Goal: Navigation & Orientation: Find specific page/section

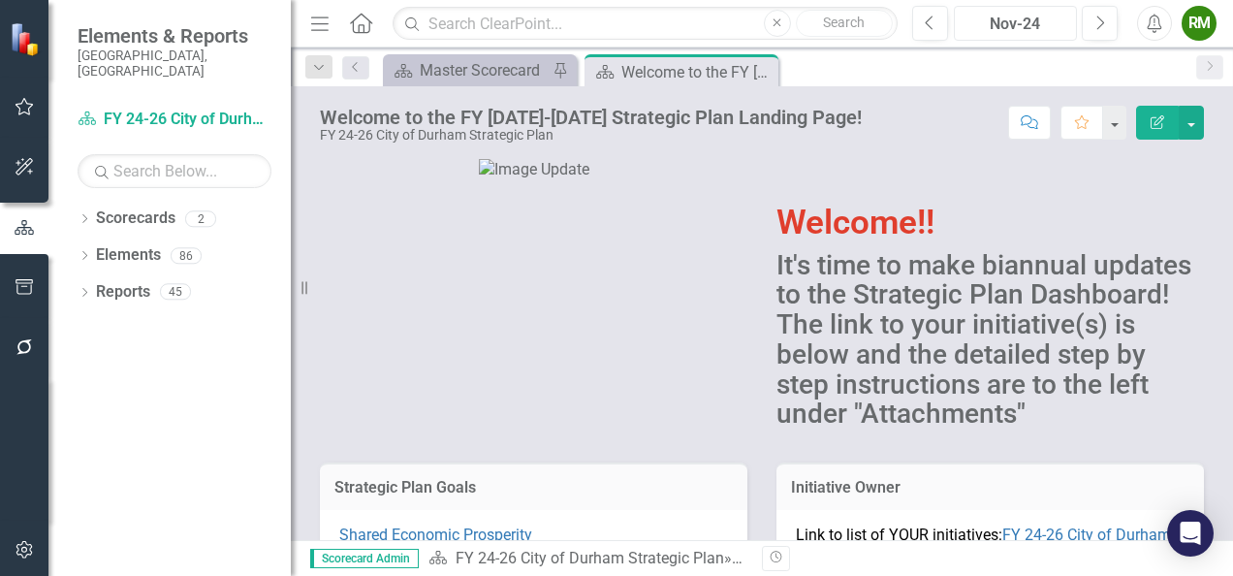
click at [1009, 14] on div "Nov-24" at bounding box center [1014, 24] width 109 height 23
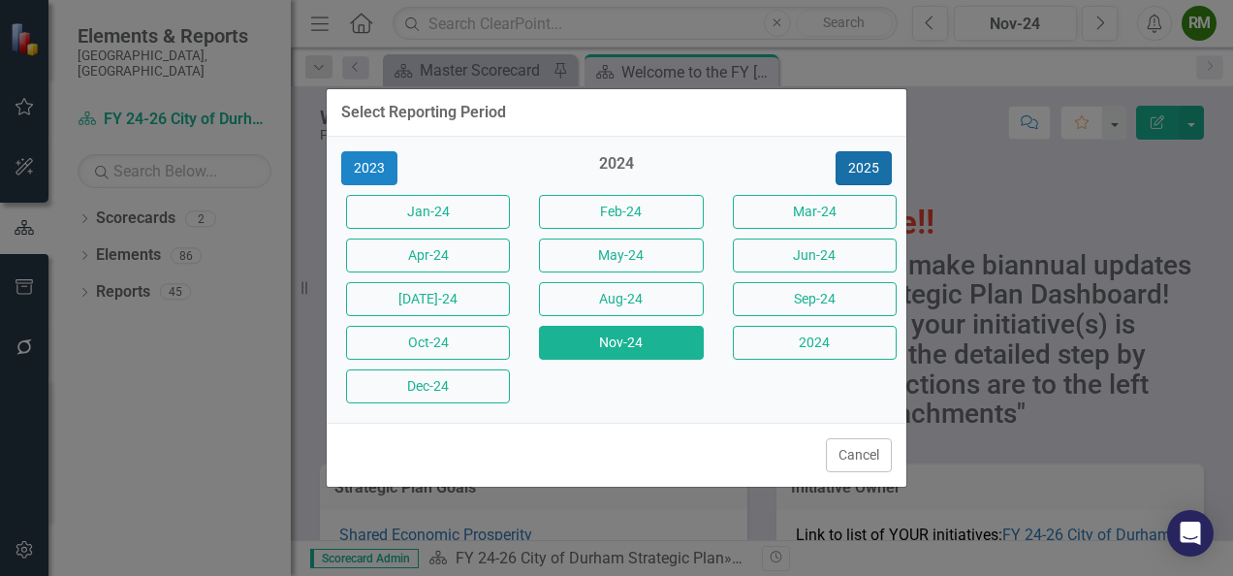
click at [857, 165] on button "2025" at bounding box center [863, 168] width 56 height 34
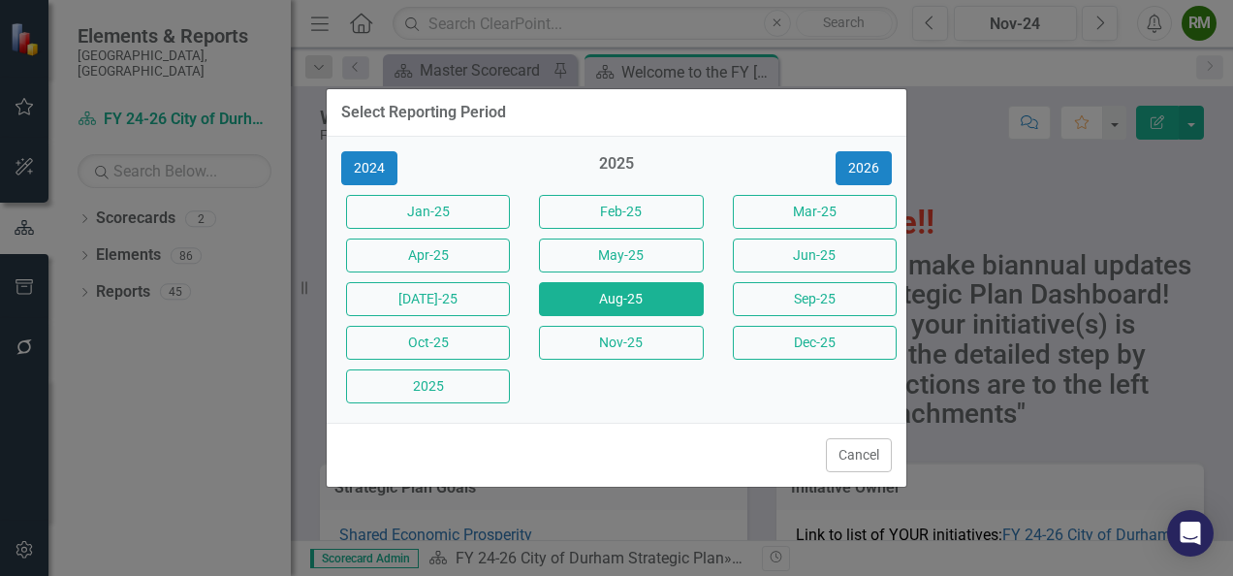
click at [636, 298] on button "Aug-25" at bounding box center [621, 299] width 164 height 34
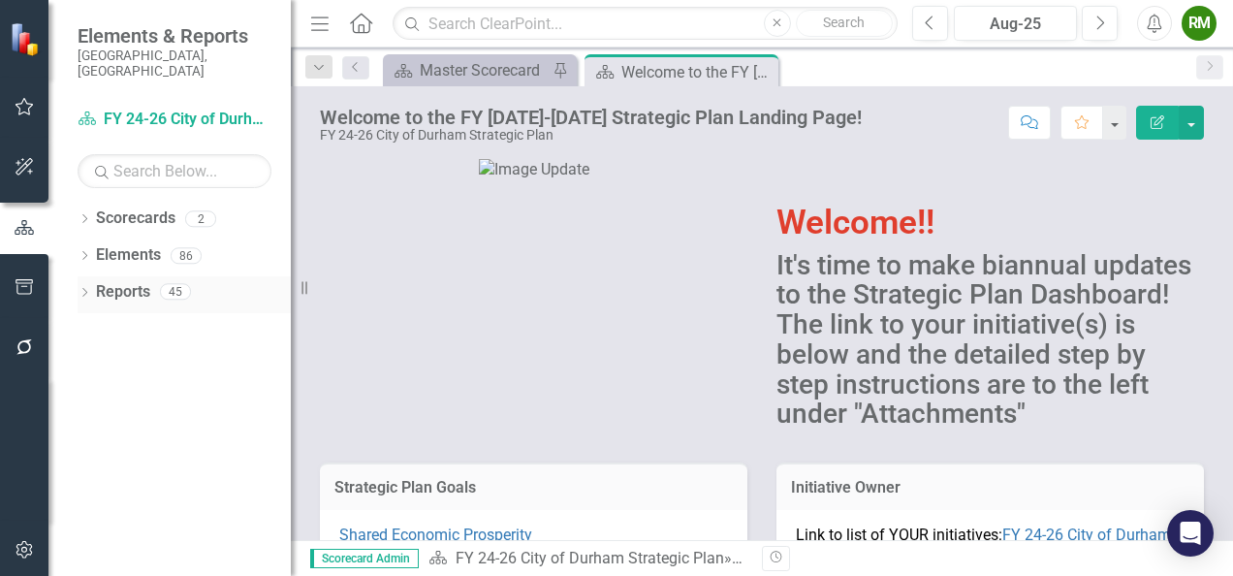
click at [89, 276] on div "Dropdown Reports 45" at bounding box center [184, 294] width 213 height 37
click at [88, 289] on icon "Dropdown" at bounding box center [85, 294] width 14 height 11
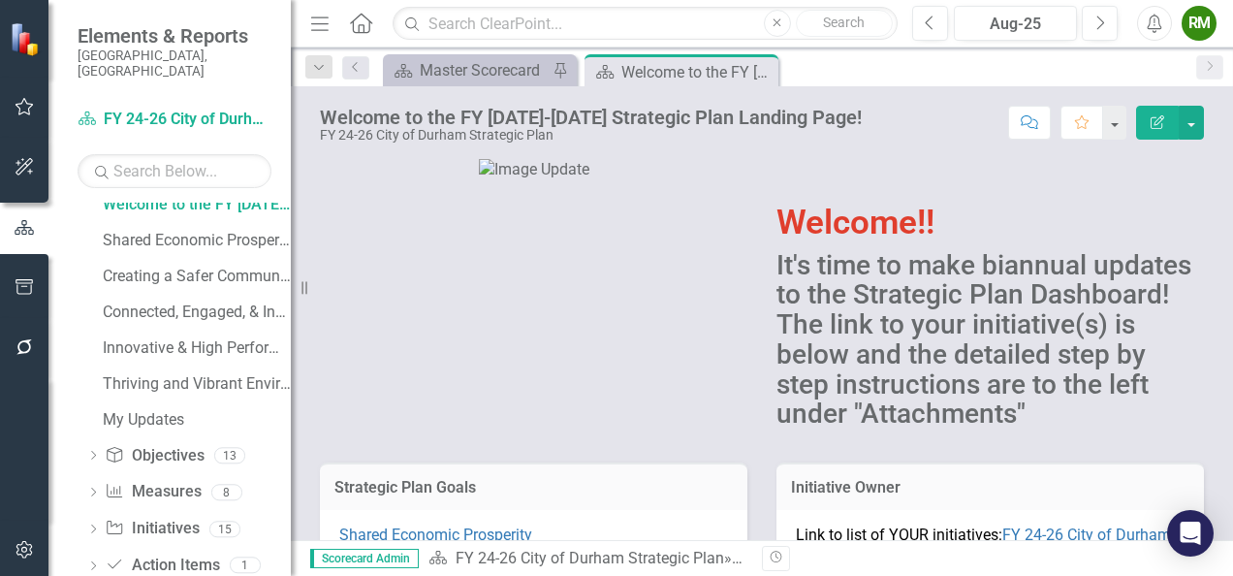
scroll to position [215, 0]
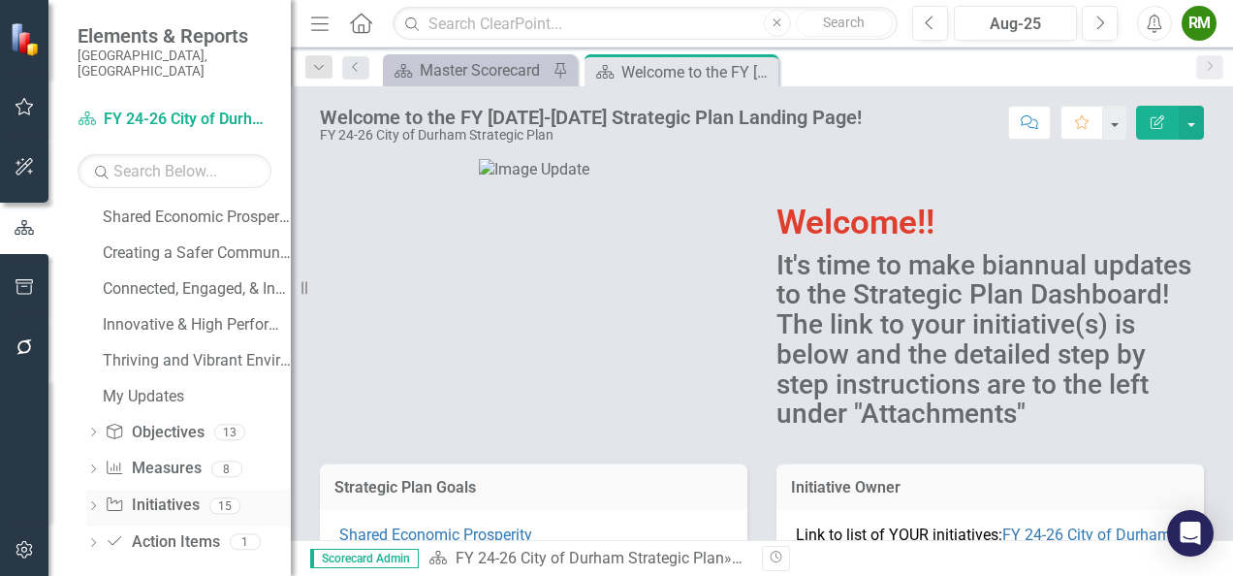
click at [95, 500] on div "Dropdown" at bounding box center [93, 508] width 14 height 16
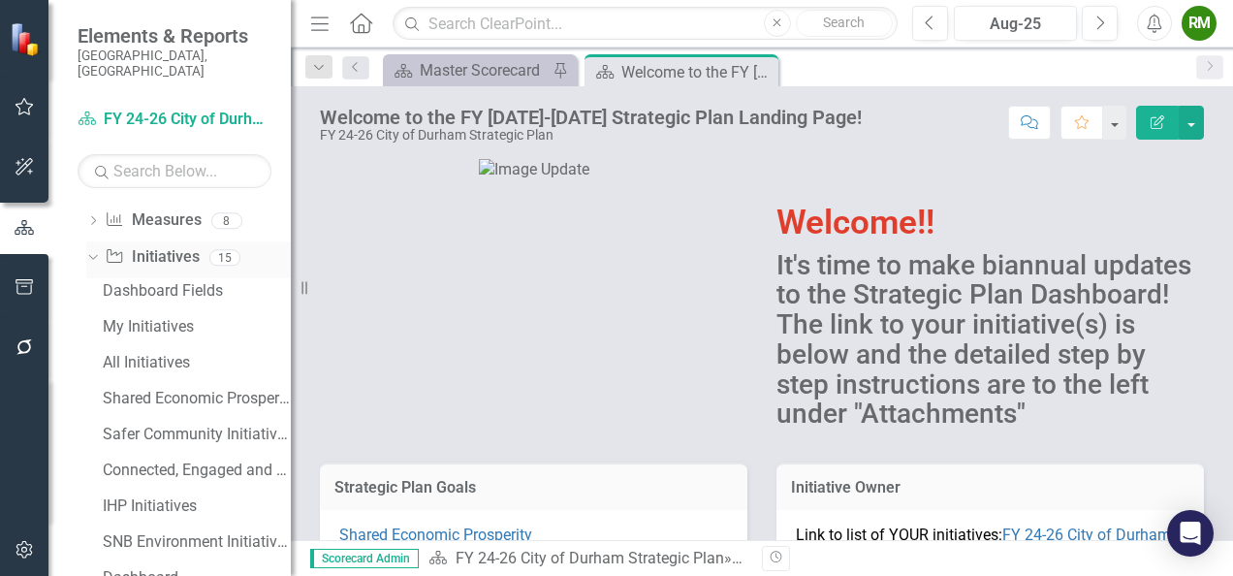
click at [97, 250] on div "Dropdown" at bounding box center [89, 257] width 16 height 14
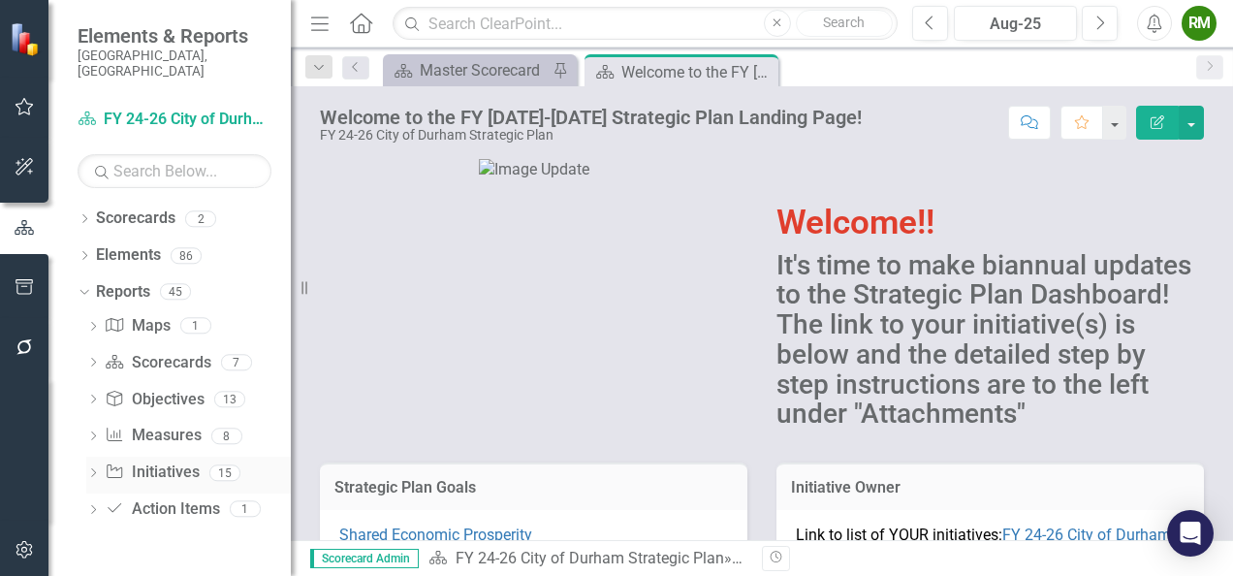
scroll to position [0, 0]
click at [99, 430] on div "Dropdown" at bounding box center [93, 438] width 14 height 16
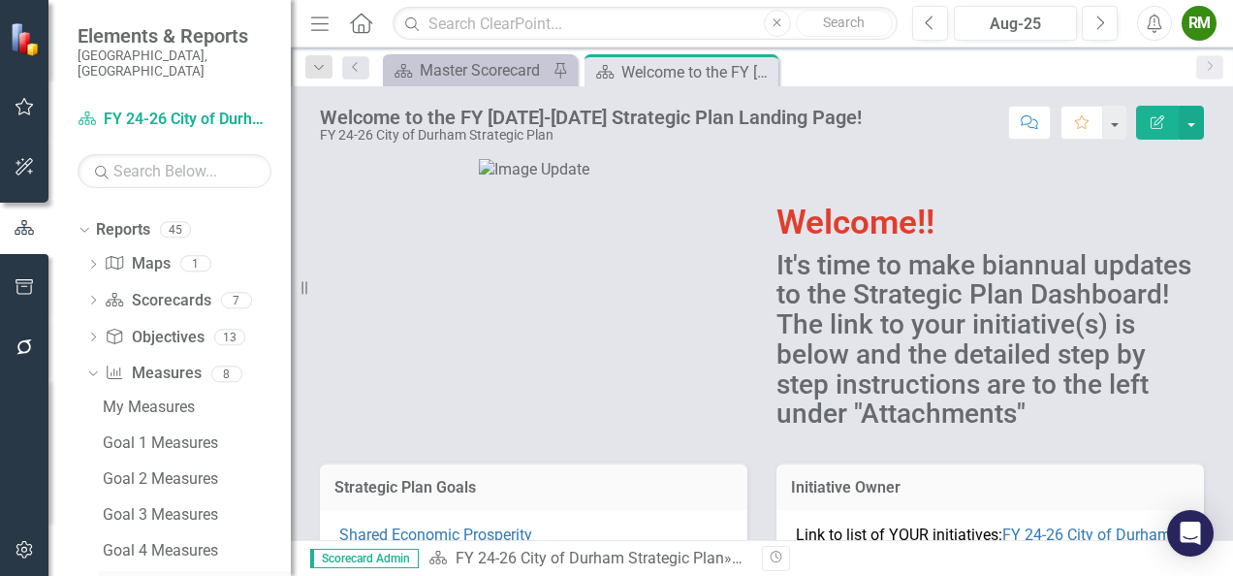
scroll to position [57, 0]
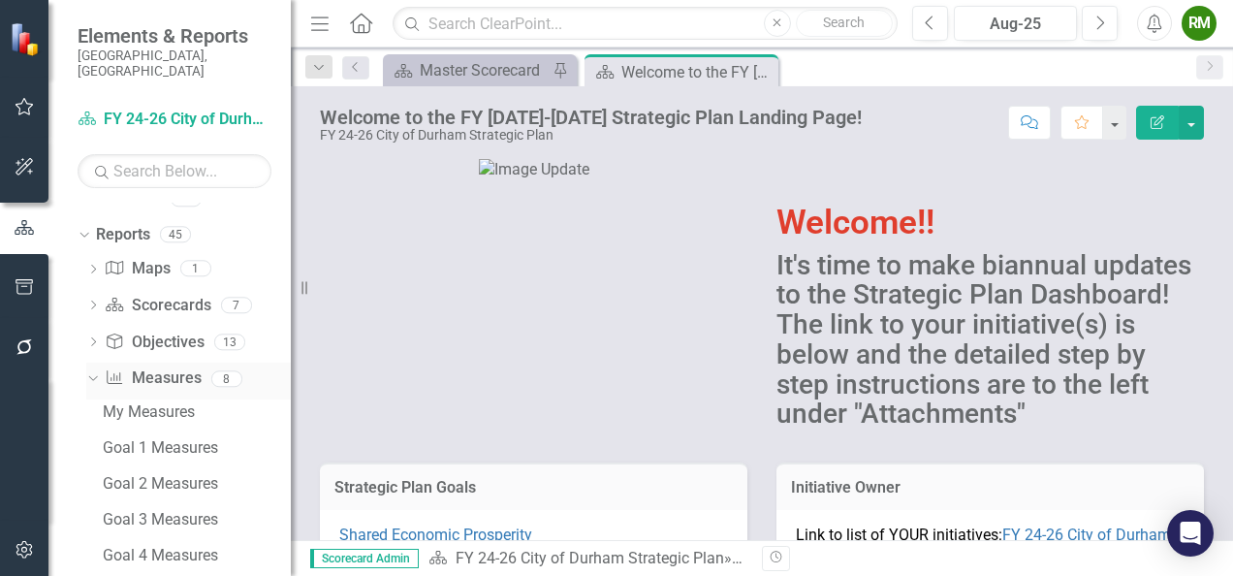
click at [95, 371] on icon "Dropdown" at bounding box center [90, 378] width 11 height 14
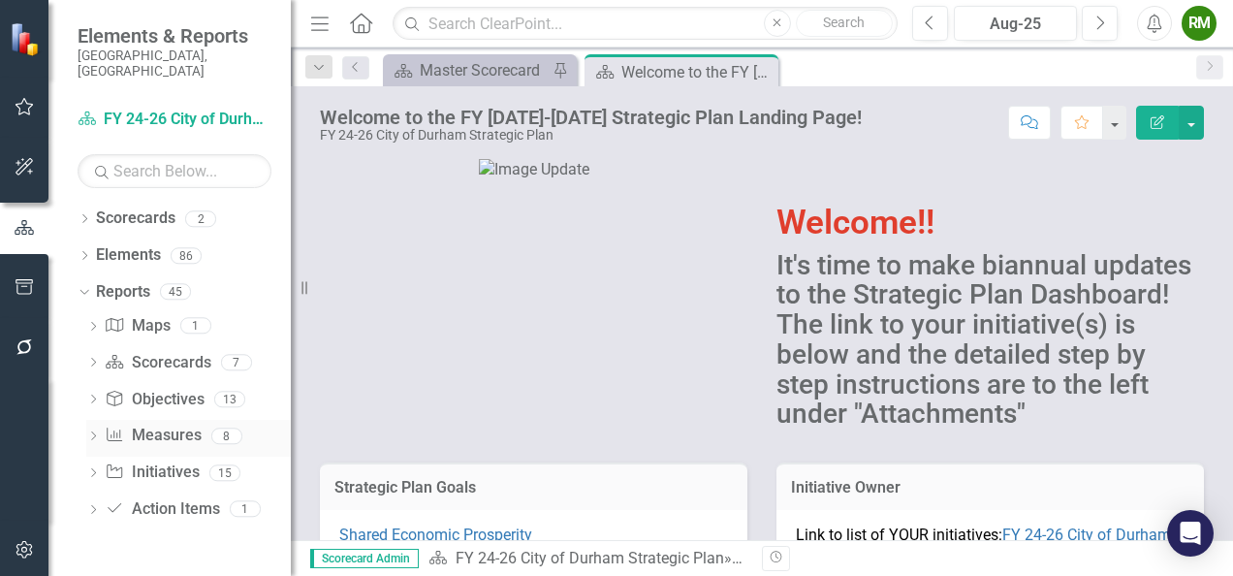
scroll to position [0, 0]
click at [93, 207] on div "Dropdown Scorecards 2" at bounding box center [184, 221] width 213 height 37
click at [88, 215] on icon "Dropdown" at bounding box center [85, 220] width 14 height 11
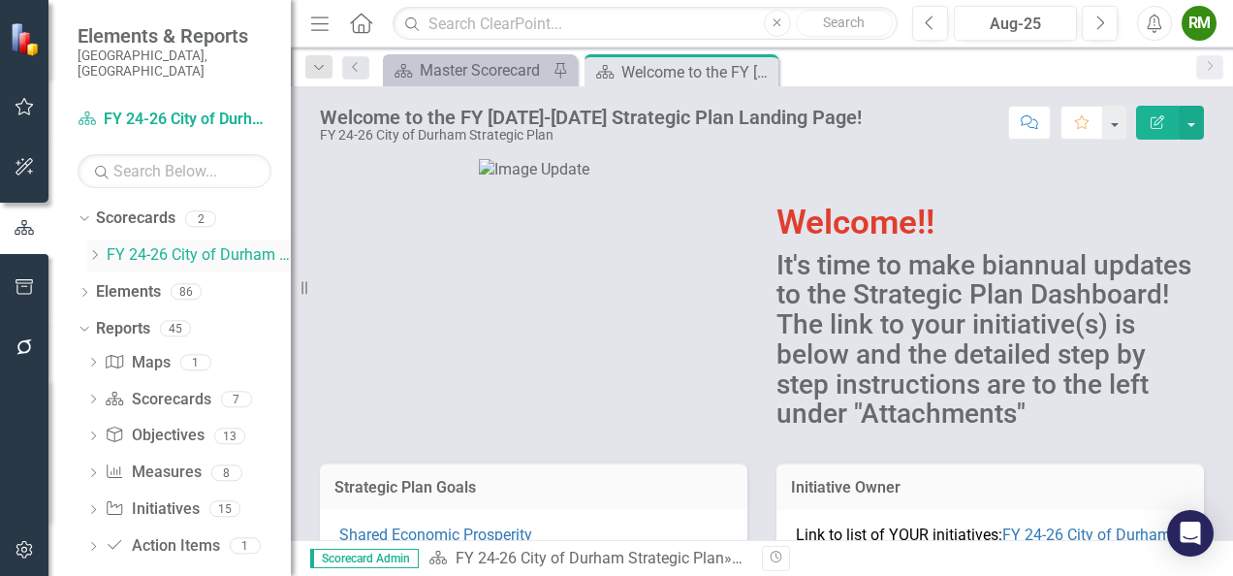
click at [100, 249] on icon "Dropdown" at bounding box center [94, 255] width 15 height 12
click at [148, 281] on link "Housing & Neighborhood Services" at bounding box center [208, 292] width 165 height 22
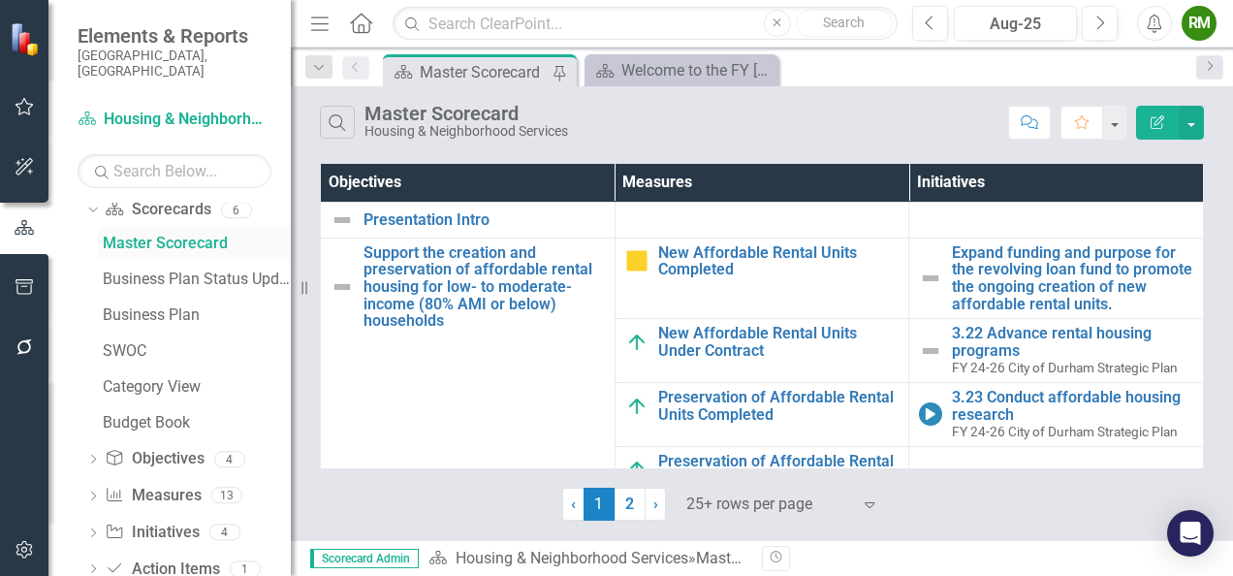
scroll to position [252, 0]
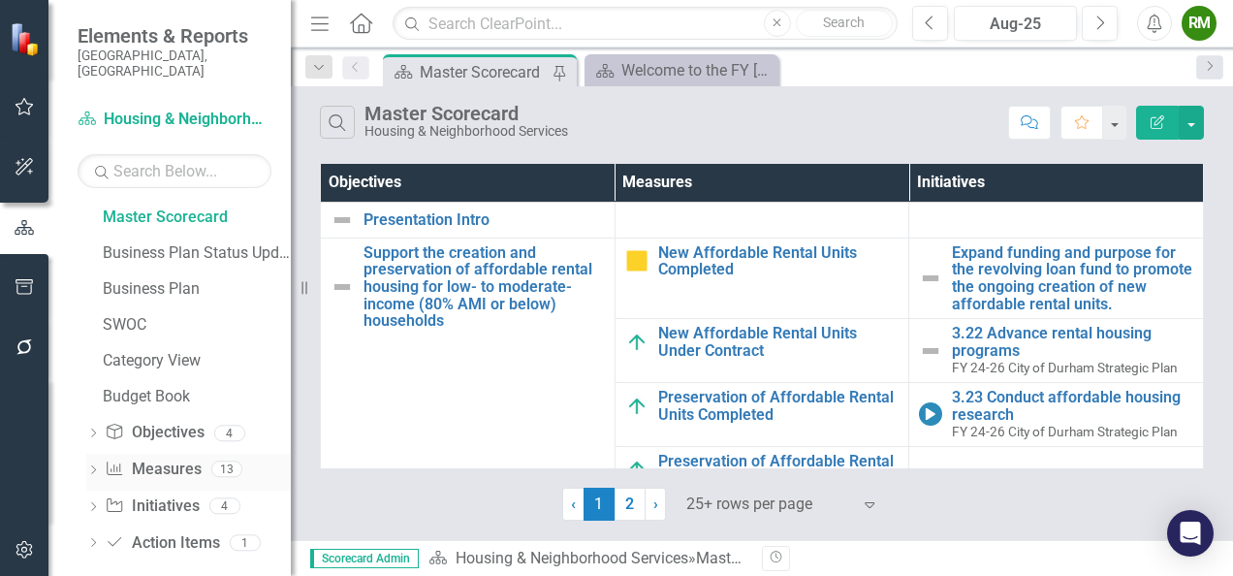
click at [98, 466] on icon "Dropdown" at bounding box center [93, 471] width 14 height 11
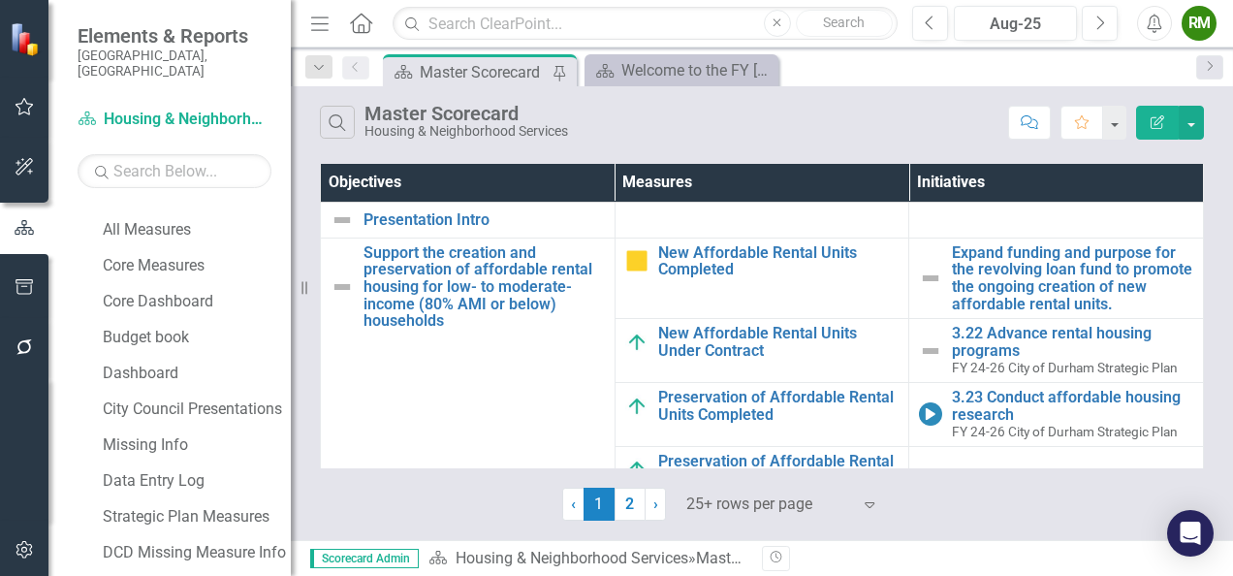
scroll to position [504, 0]
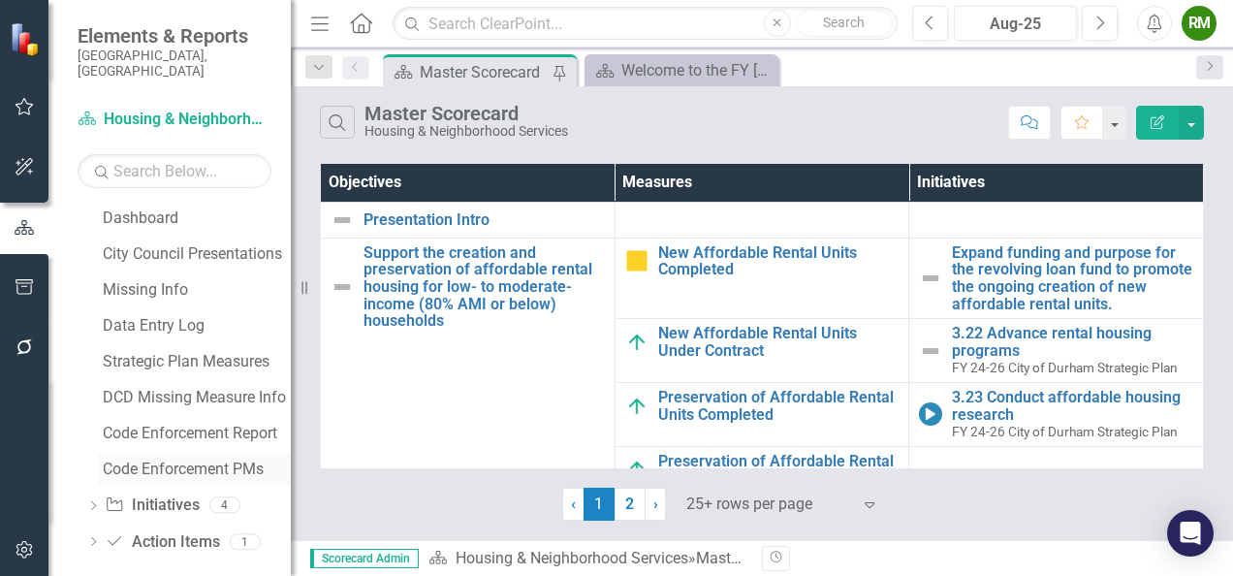
click at [172, 460] on div "Code Enforcement PMs" at bounding box center [197, 468] width 188 height 17
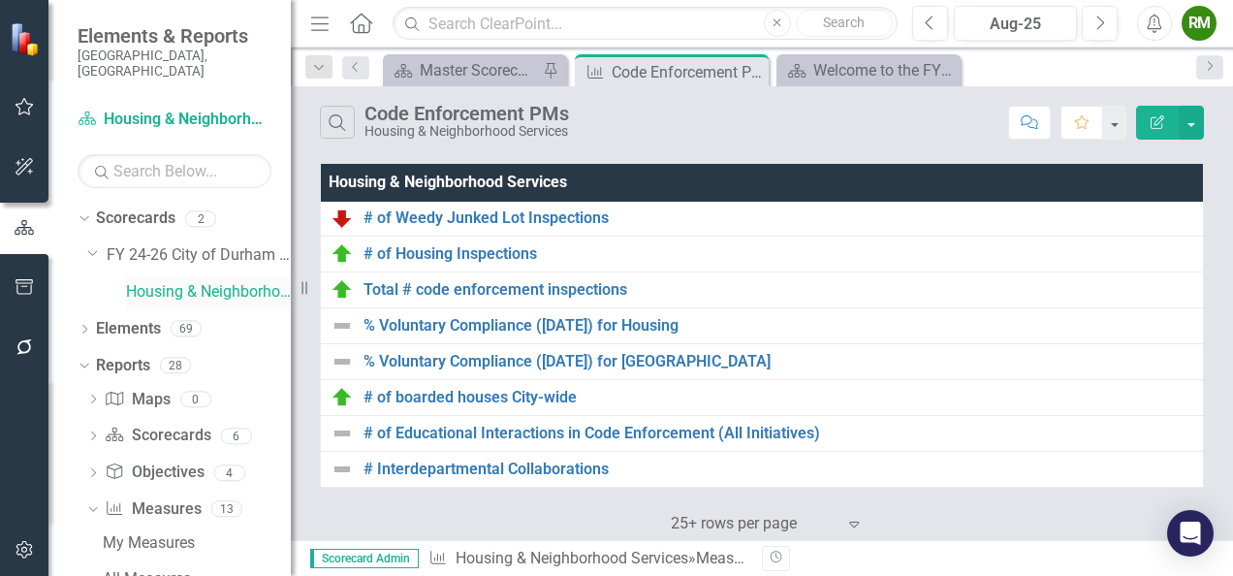
click at [149, 281] on link "Housing & Neighborhood Services" at bounding box center [208, 292] width 165 height 22
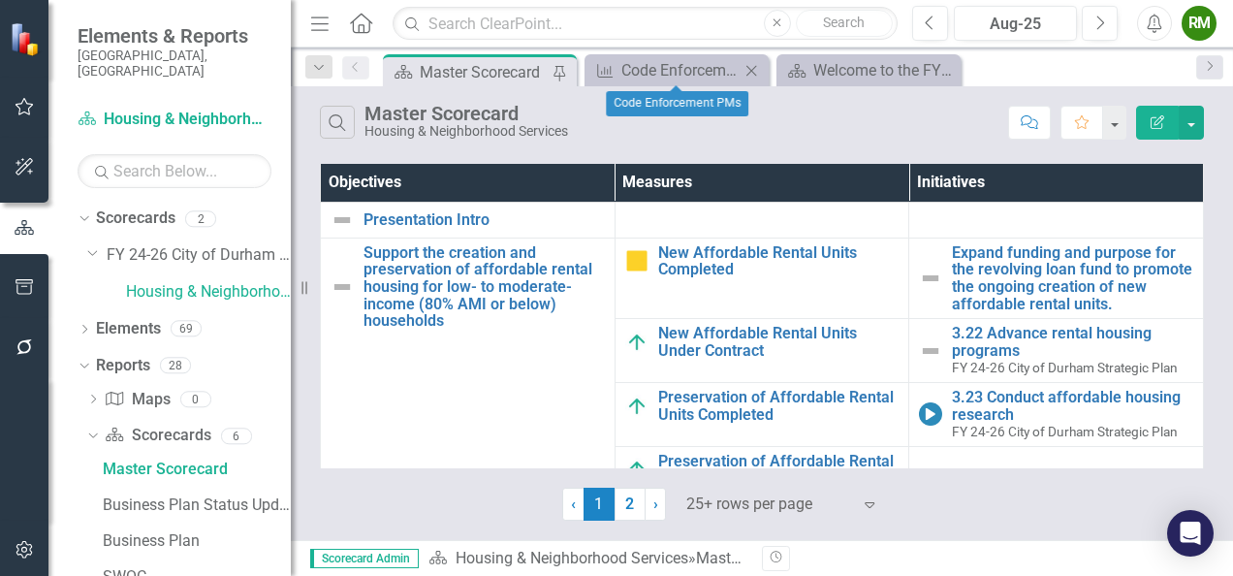
click at [761, 68] on icon "Close" at bounding box center [750, 71] width 19 height 16
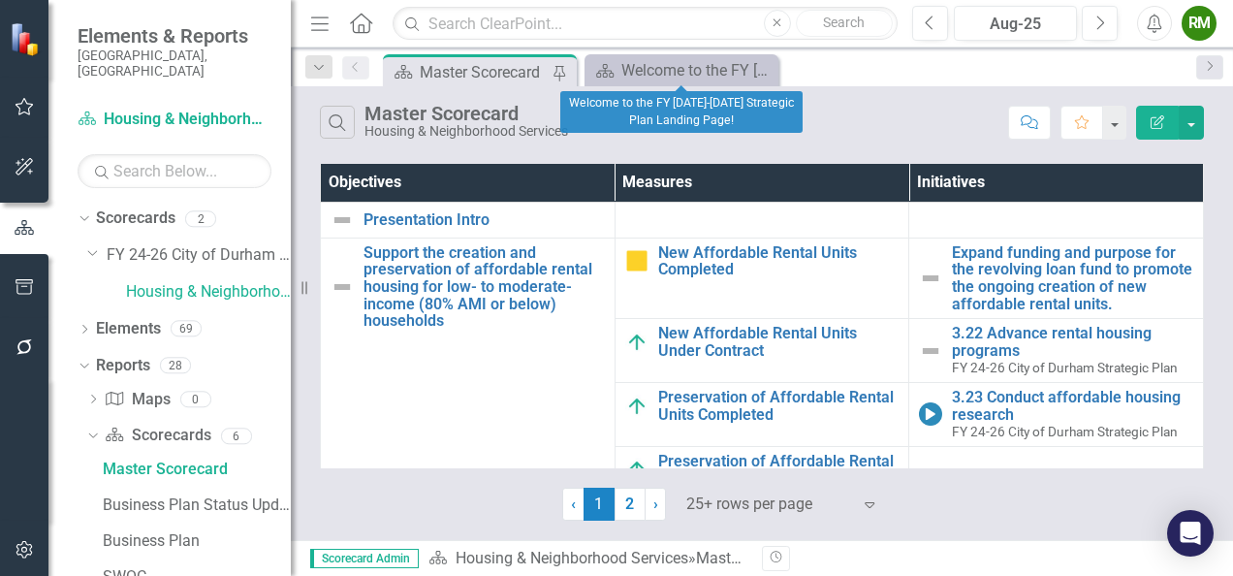
click at [0, 0] on icon at bounding box center [0, 0] width 0 height 0
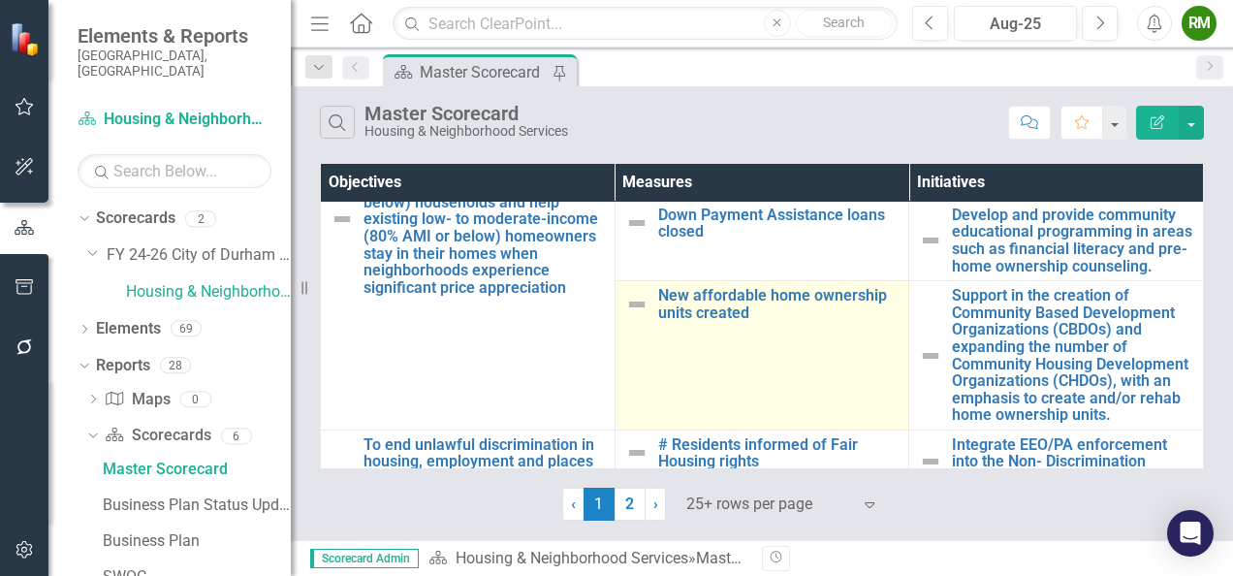
scroll to position [388, 0]
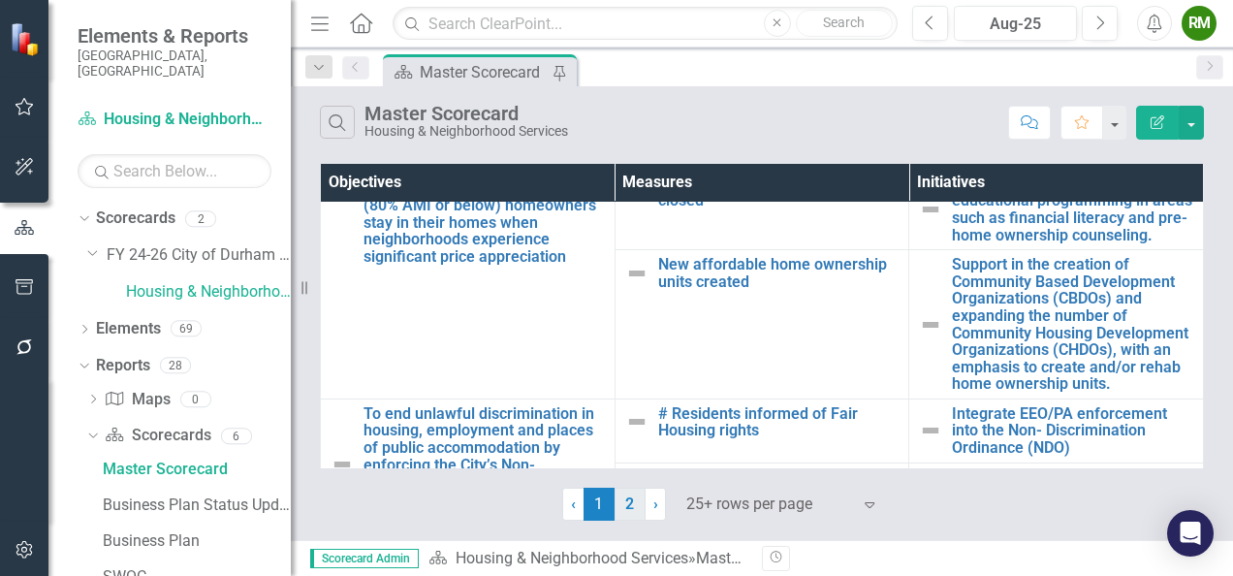
click at [622, 498] on link "2" at bounding box center [629, 503] width 31 height 33
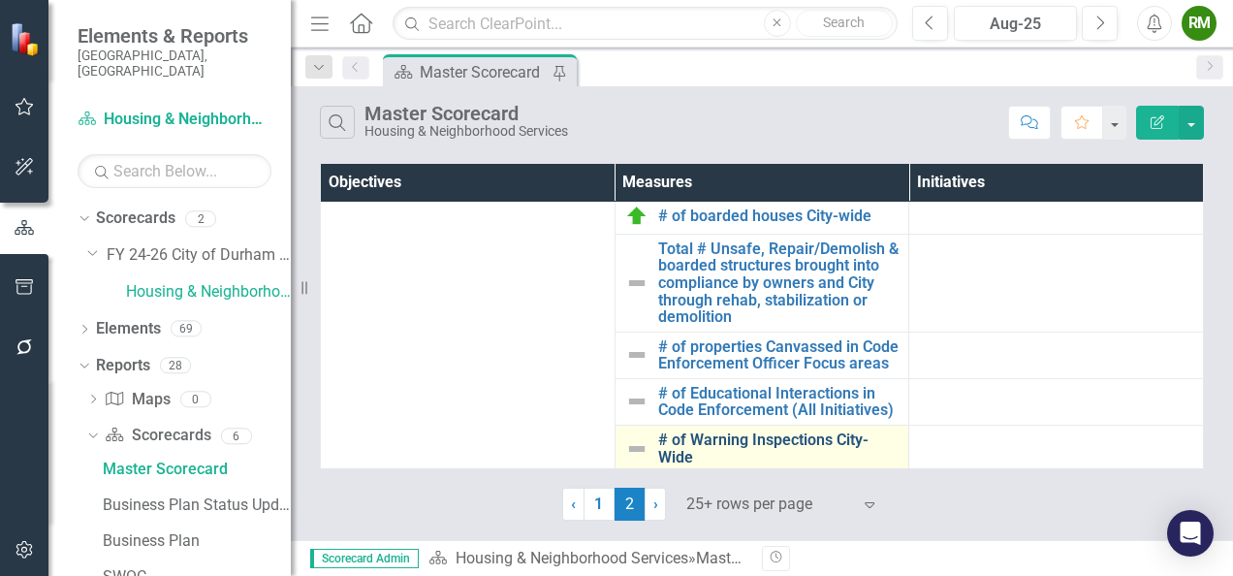
scroll to position [581, 0]
